Goal: Information Seeking & Learning: Learn about a topic

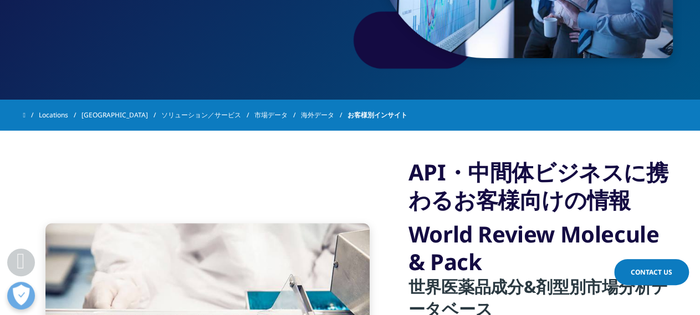
scroll to position [399, 0]
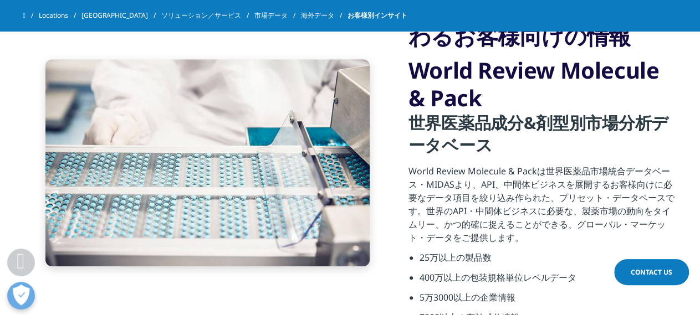
click at [20, 94] on section "API・中間体ビジネスに携わるお客様向けの情報 World Review Molecule & Pack 世界医薬品成分&剤型別市場分析データベース Worl…" at bounding box center [350, 163] width 700 height 392
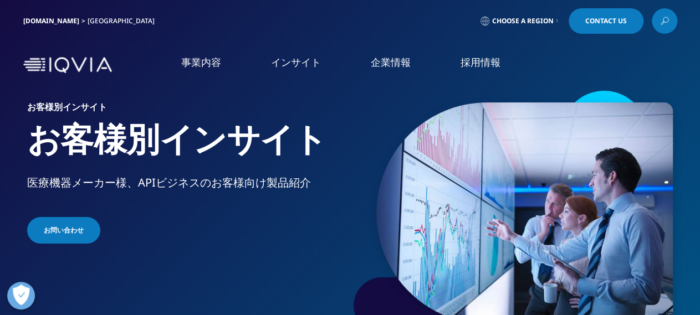
click at [415, 13] on div "[DOMAIN_NAME] [GEOGRAPHIC_DATA] Choose a Region Contact Us" at bounding box center [350, 20] width 654 height 25
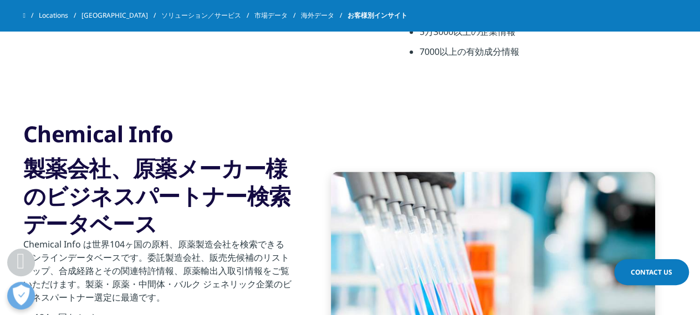
scroll to position [798, 0]
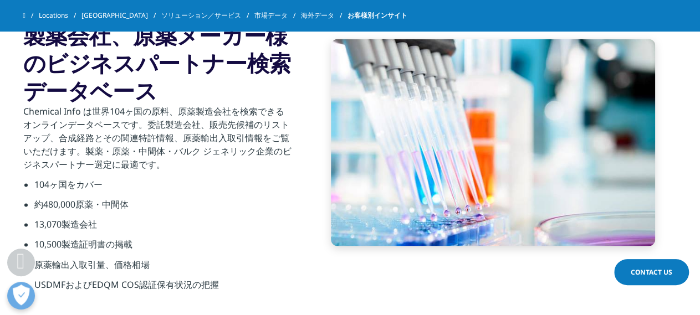
drag, startPoint x: 27, startPoint y: 40, endPoint x: 157, endPoint y: 104, distance: 144.4
click at [157, 104] on h3 "製薬会社、原薬メーカー様のビジネスパートナー検索データベース" at bounding box center [157, 63] width 269 height 83
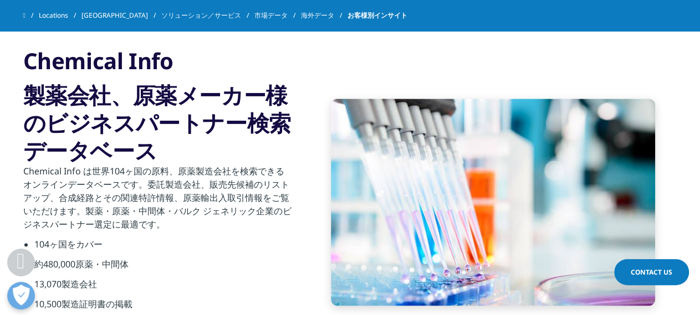
scroll to position [665, 0]
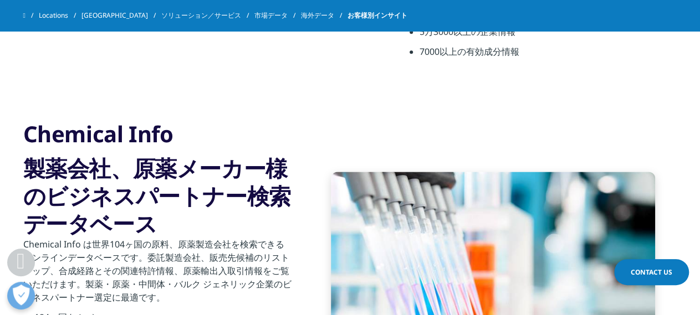
drag, startPoint x: 27, startPoint y: 132, endPoint x: 175, endPoint y: 139, distance: 147.5
click at [175, 139] on h3 "Chemical Info" at bounding box center [157, 134] width 269 height 28
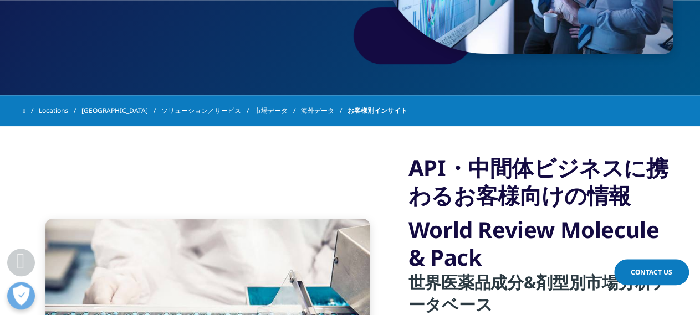
scroll to position [266, 0]
